Goal: Transaction & Acquisition: Purchase product/service

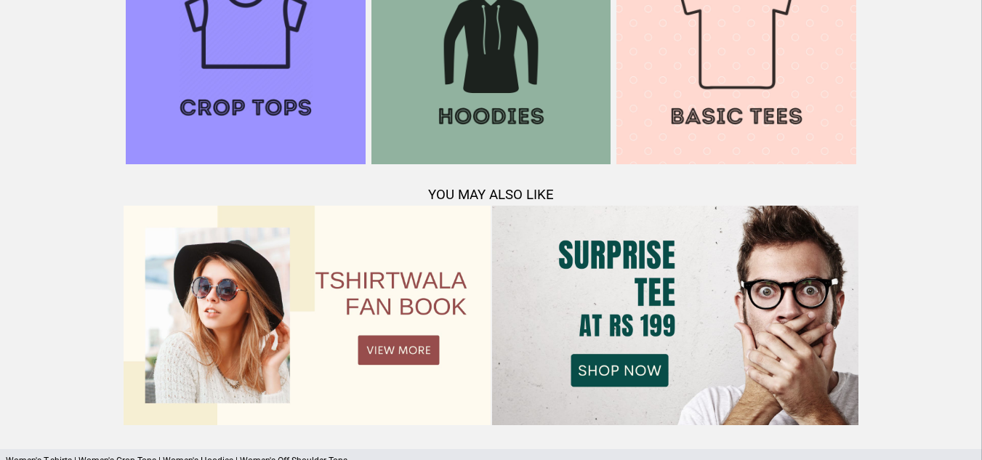
scroll to position [1692, 0]
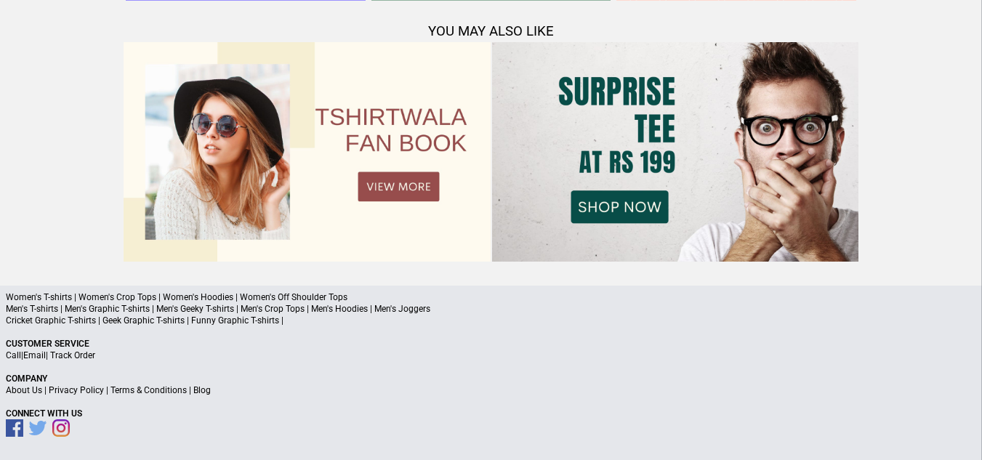
click at [403, 184] on img at bounding box center [307, 152] width 367 height 220
click at [596, 177] on img at bounding box center [675, 152] width 367 height 220
click at [608, 228] on img at bounding box center [675, 152] width 367 height 220
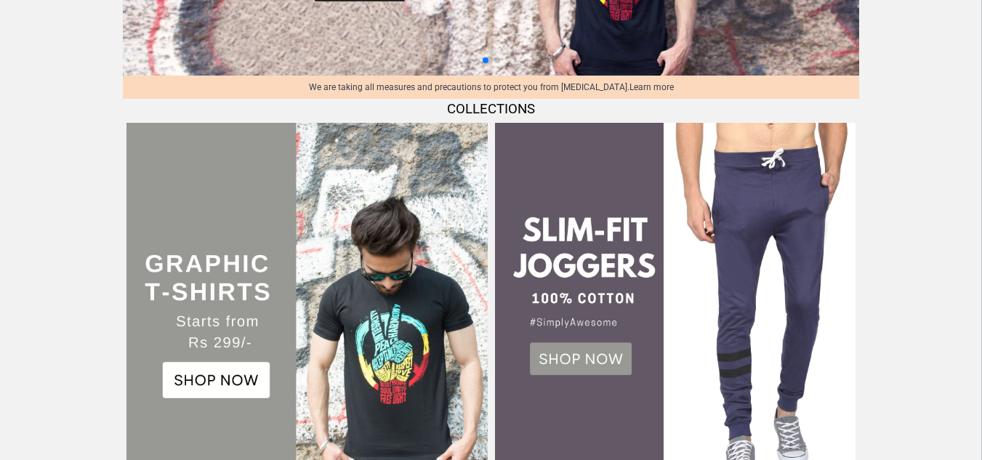
scroll to position [0, 0]
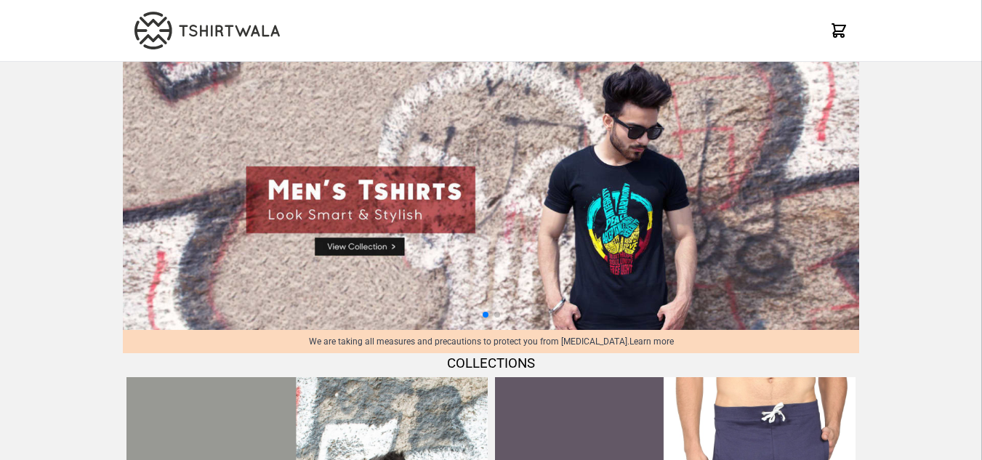
click at [376, 247] on img at bounding box center [491, 196] width 737 height 268
select select "*********"
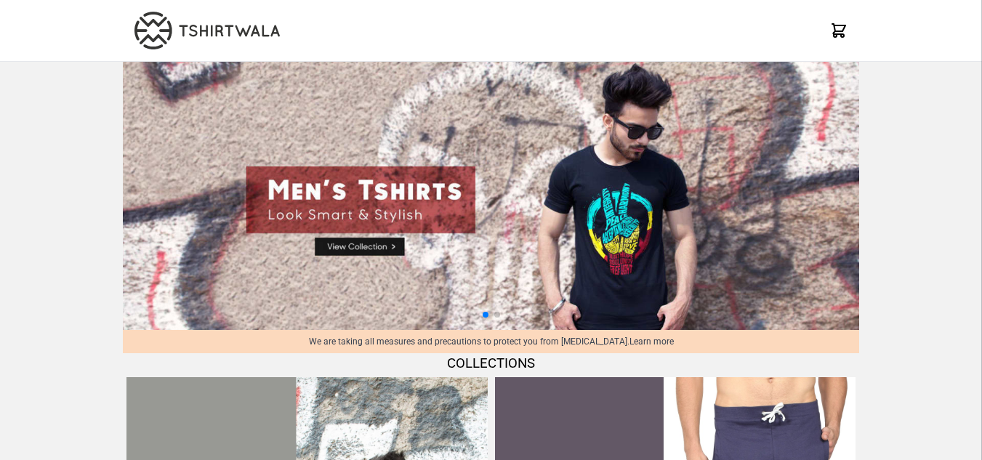
click at [392, 246] on img at bounding box center [491, 196] width 737 height 268
select select "*********"
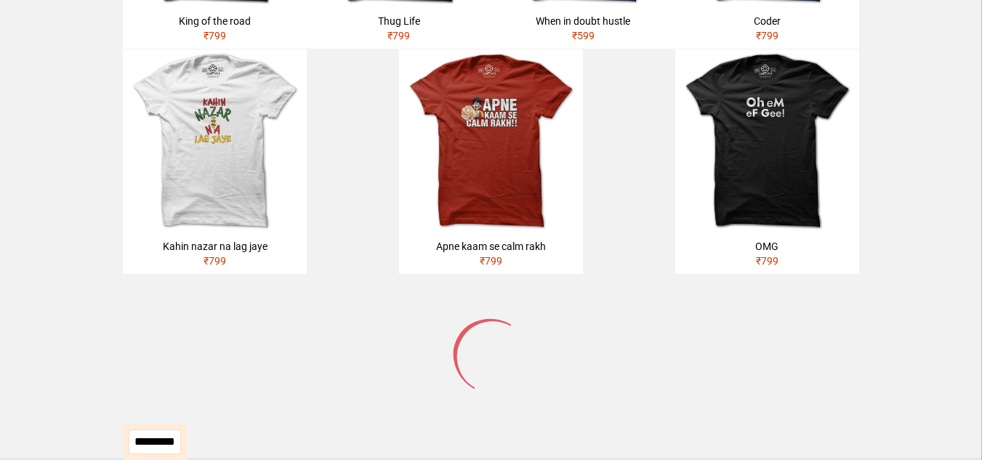
scroll to position [745, 0]
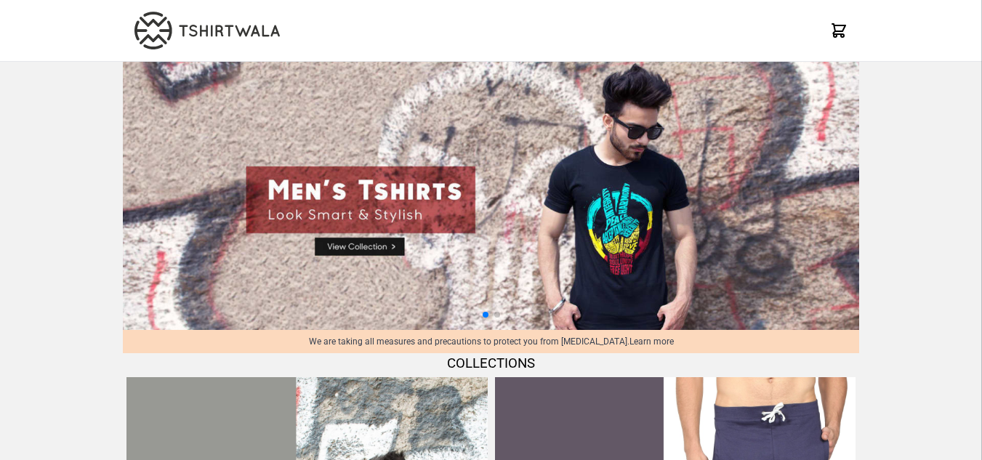
click at [832, 28] on icon at bounding box center [838, 30] width 17 height 17
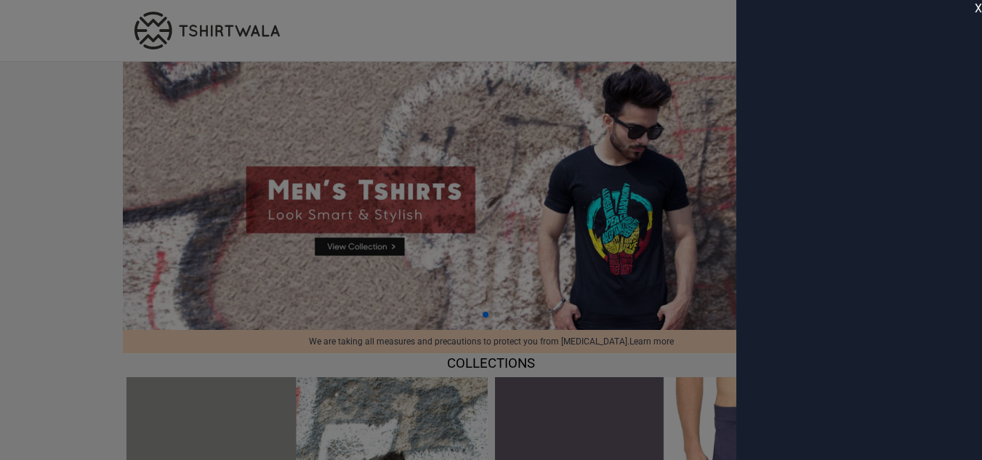
click at [979, 8] on span "X" at bounding box center [978, 8] width 7 height 17
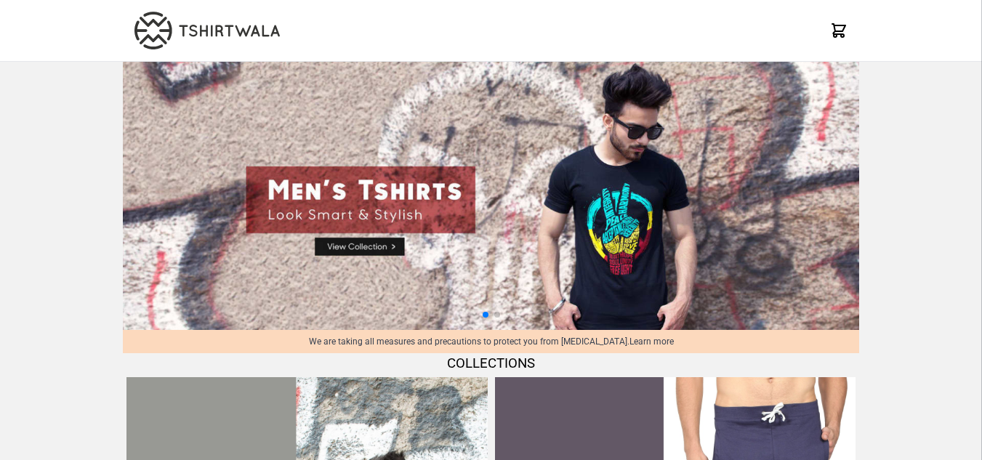
click at [141, 23] on img at bounding box center [207, 31] width 145 height 38
